Goal: Task Accomplishment & Management: Manage account settings

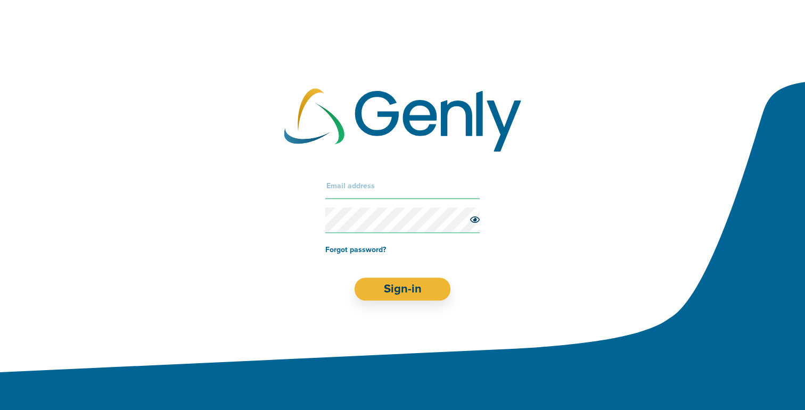
click at [406, 190] on input "text" at bounding box center [402, 187] width 154 height 26
type input "[EMAIL_ADDRESS][DOMAIN_NAME]"
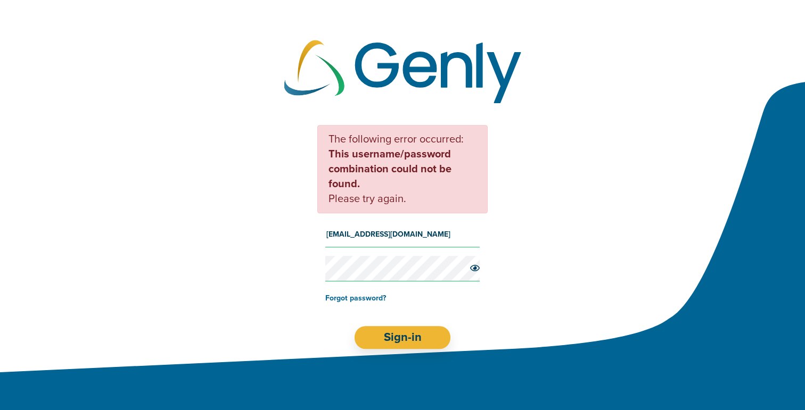
click at [385, 324] on form "[EMAIL_ADDRESS][DOMAIN_NAME] Forgot password? Sign-in" at bounding box center [402, 286] width 154 height 128
click at [388, 333] on button "Sign-in" at bounding box center [403, 337] width 96 height 23
click at [359, 299] on link "Forgot password?" at bounding box center [355, 298] width 61 height 9
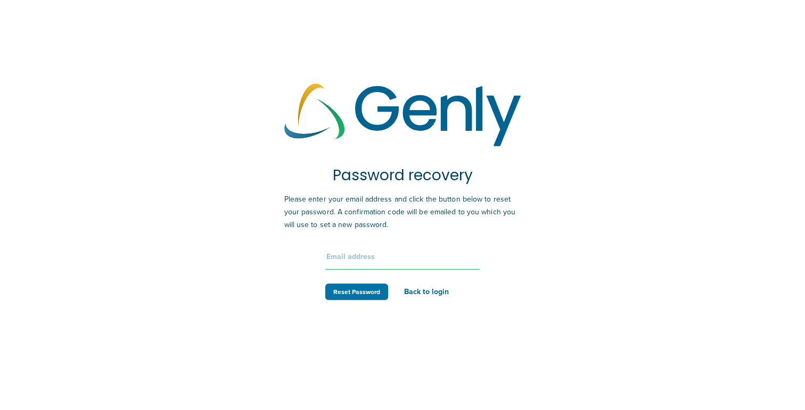
click at [375, 255] on input "text" at bounding box center [402, 257] width 154 height 26
type input "[EMAIL_ADDRESS][DOMAIN_NAME]"
click at [354, 296] on button "Reset Password" at bounding box center [356, 292] width 63 height 17
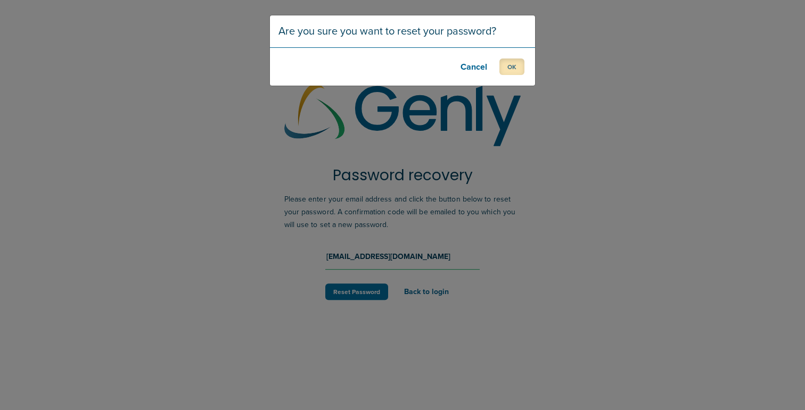
click at [508, 61] on button "OK" at bounding box center [511, 67] width 25 height 17
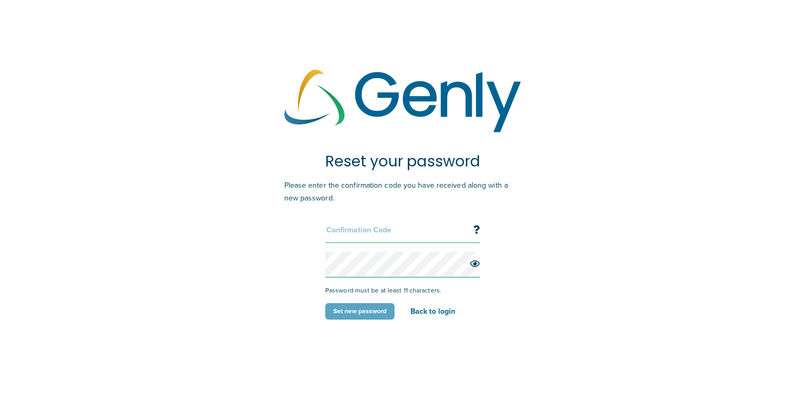
click at [389, 238] on input "text" at bounding box center [402, 231] width 154 height 26
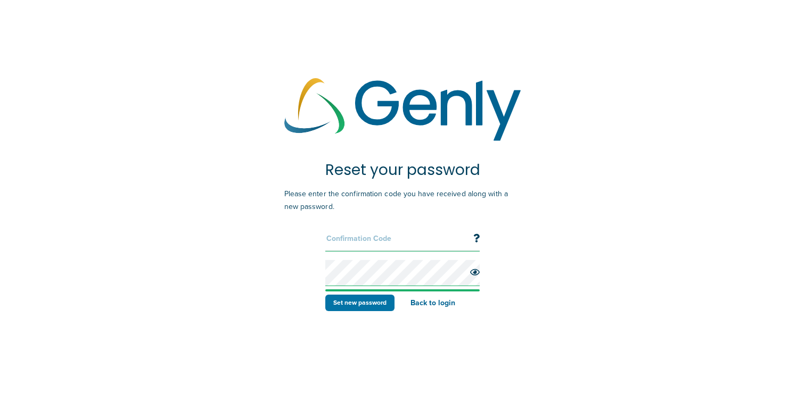
click at [364, 244] on input "text" at bounding box center [402, 239] width 154 height 26
paste input "968415"
type input "968415"
click at [479, 273] on icon at bounding box center [475, 272] width 10 height 9
click at [376, 306] on button "Set new password" at bounding box center [359, 303] width 69 height 17
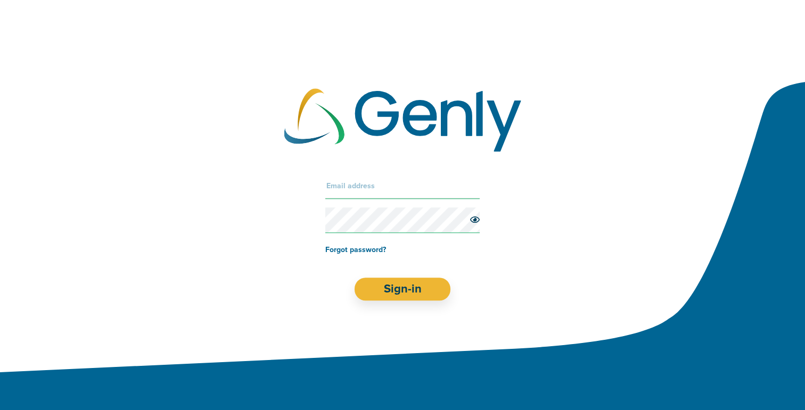
click at [376, 194] on input "text" at bounding box center [402, 187] width 154 height 26
type input "[EMAIL_ADDRESS][DOMAIN_NAME]"
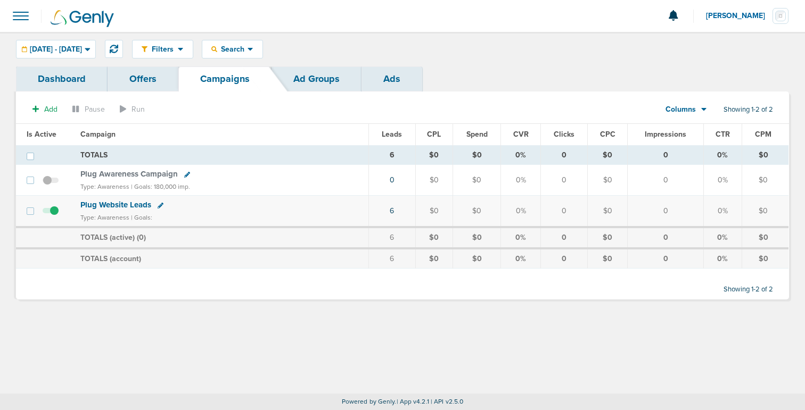
click at [78, 80] on link "Dashboard" at bounding box center [62, 79] width 92 height 25
click at [65, 83] on link "Dashboard" at bounding box center [62, 79] width 92 height 25
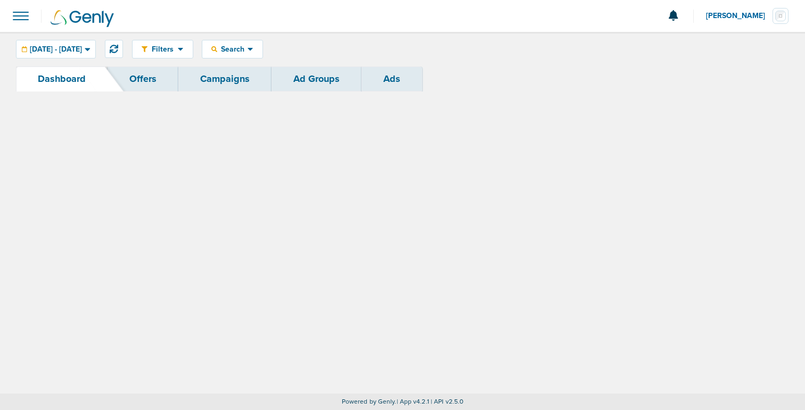
click at [81, 77] on link "Dashboard" at bounding box center [62, 79] width 92 height 25
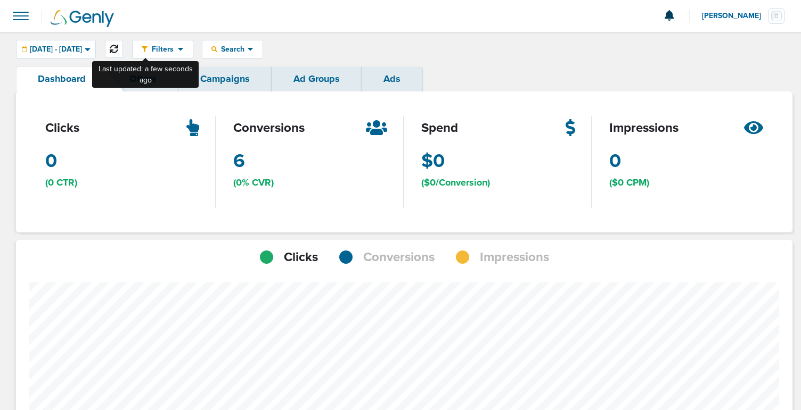
scroll to position [829, 769]
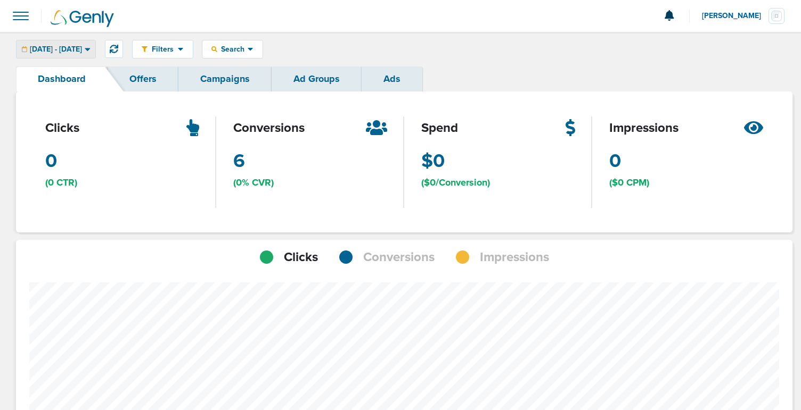
click at [90, 49] on icon at bounding box center [87, 49] width 5 height 3
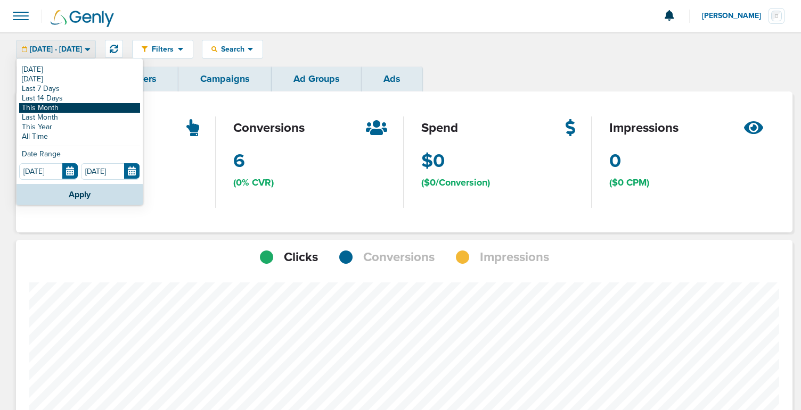
click at [87, 106] on link "This Month" at bounding box center [79, 108] width 121 height 10
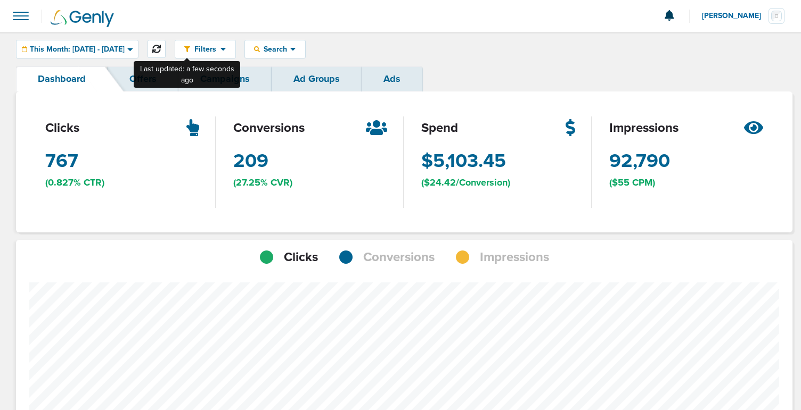
click at [161, 50] on icon at bounding box center [156, 49] width 9 height 9
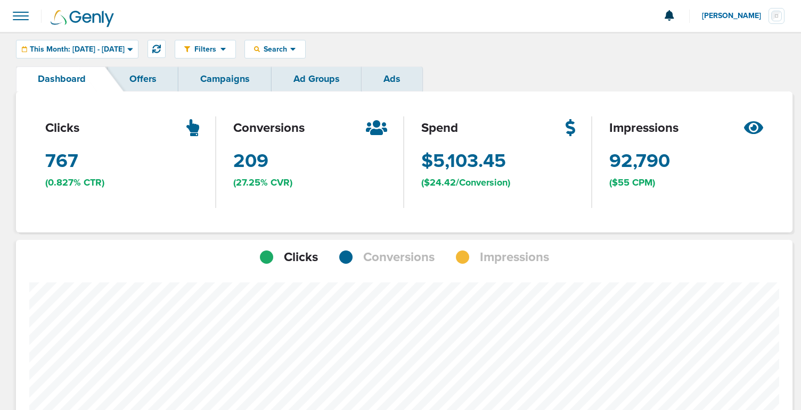
scroll to position [531473, 531533]
